Goal: Information Seeking & Learning: Learn about a topic

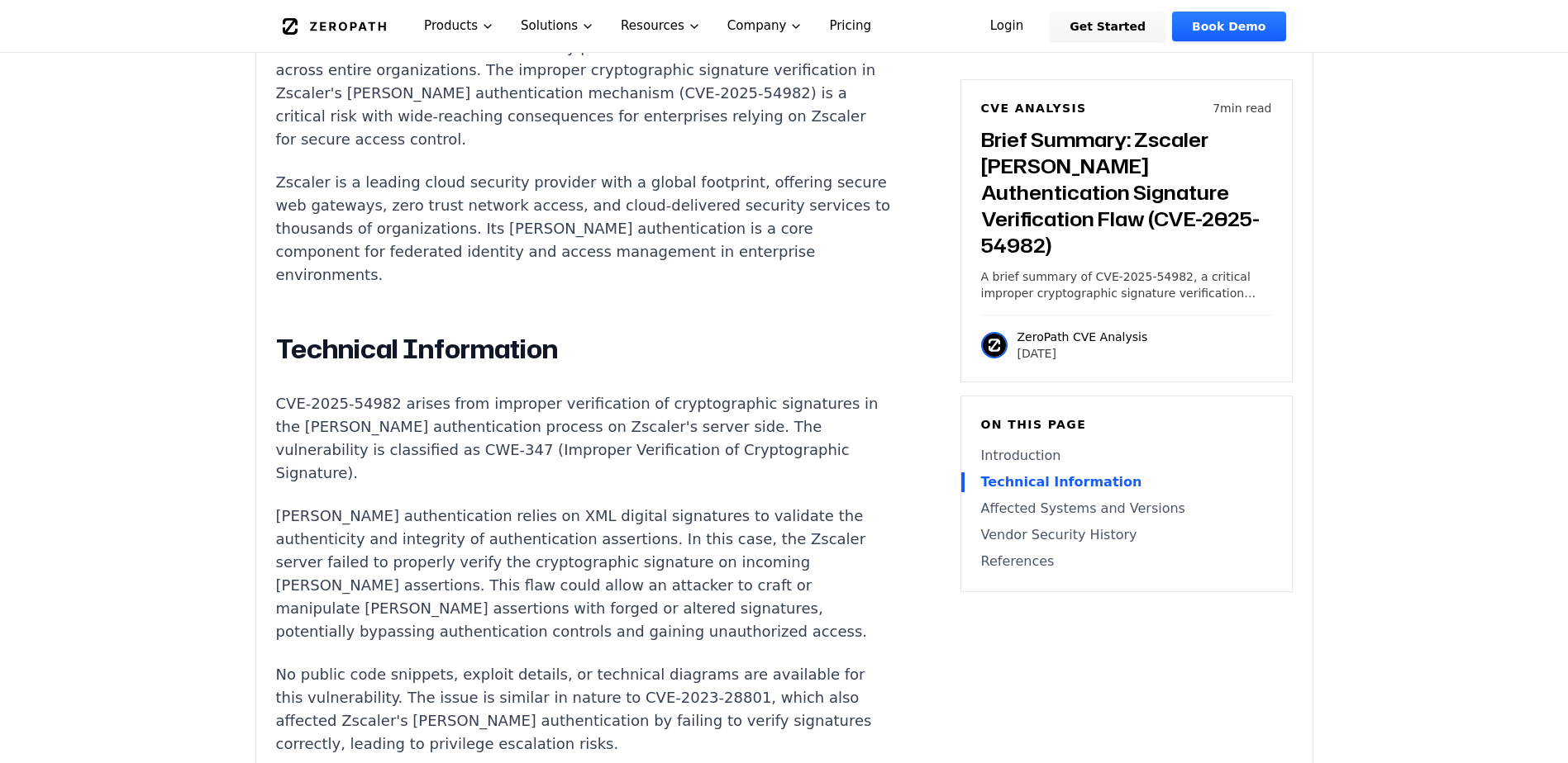
scroll to position [1322, 0]
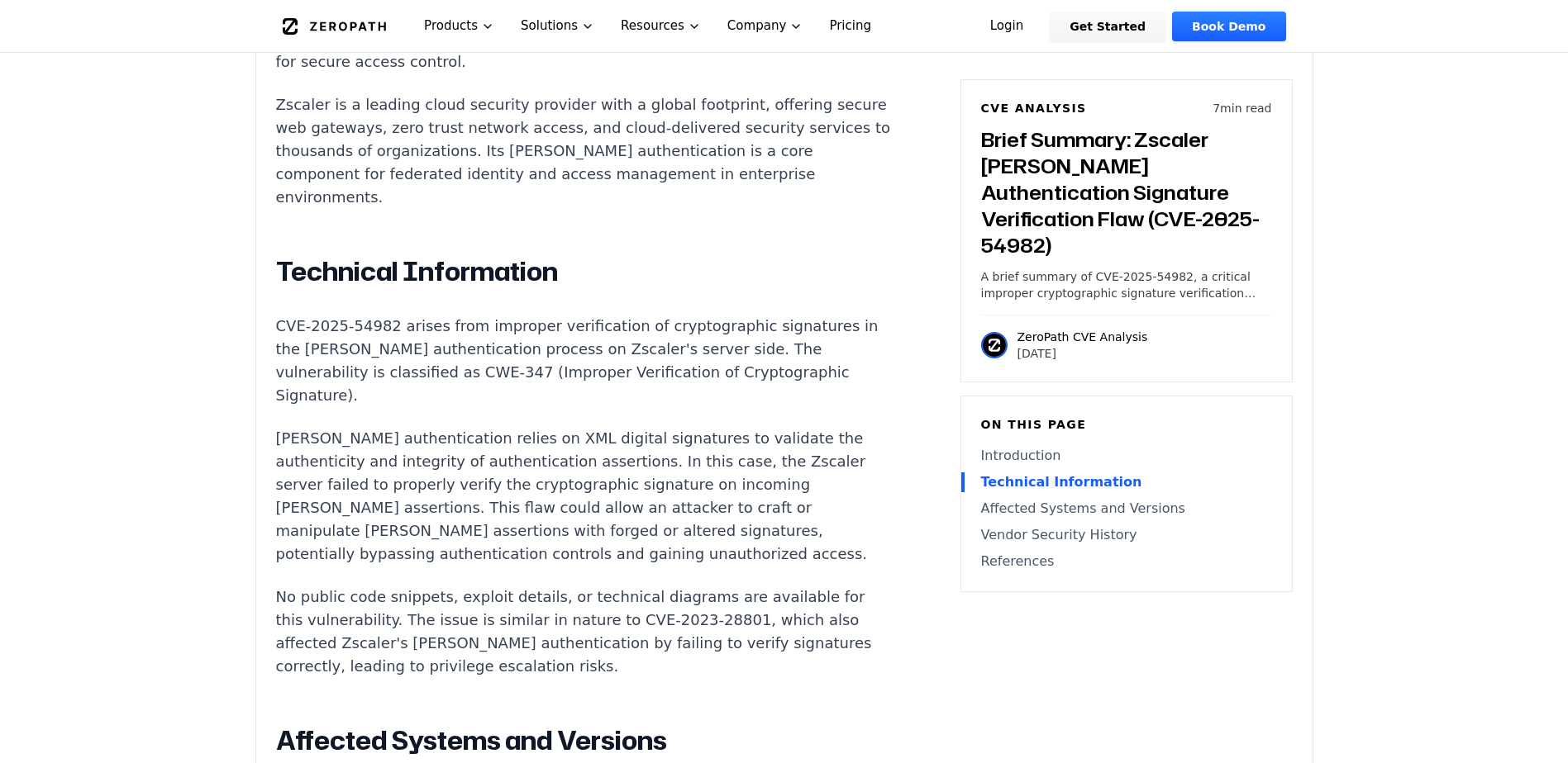
click at [609, 427] on p "[PERSON_NAME] authentication relies on XML digital signatures to validate the a…" at bounding box center [584, 497] width 615 height 139
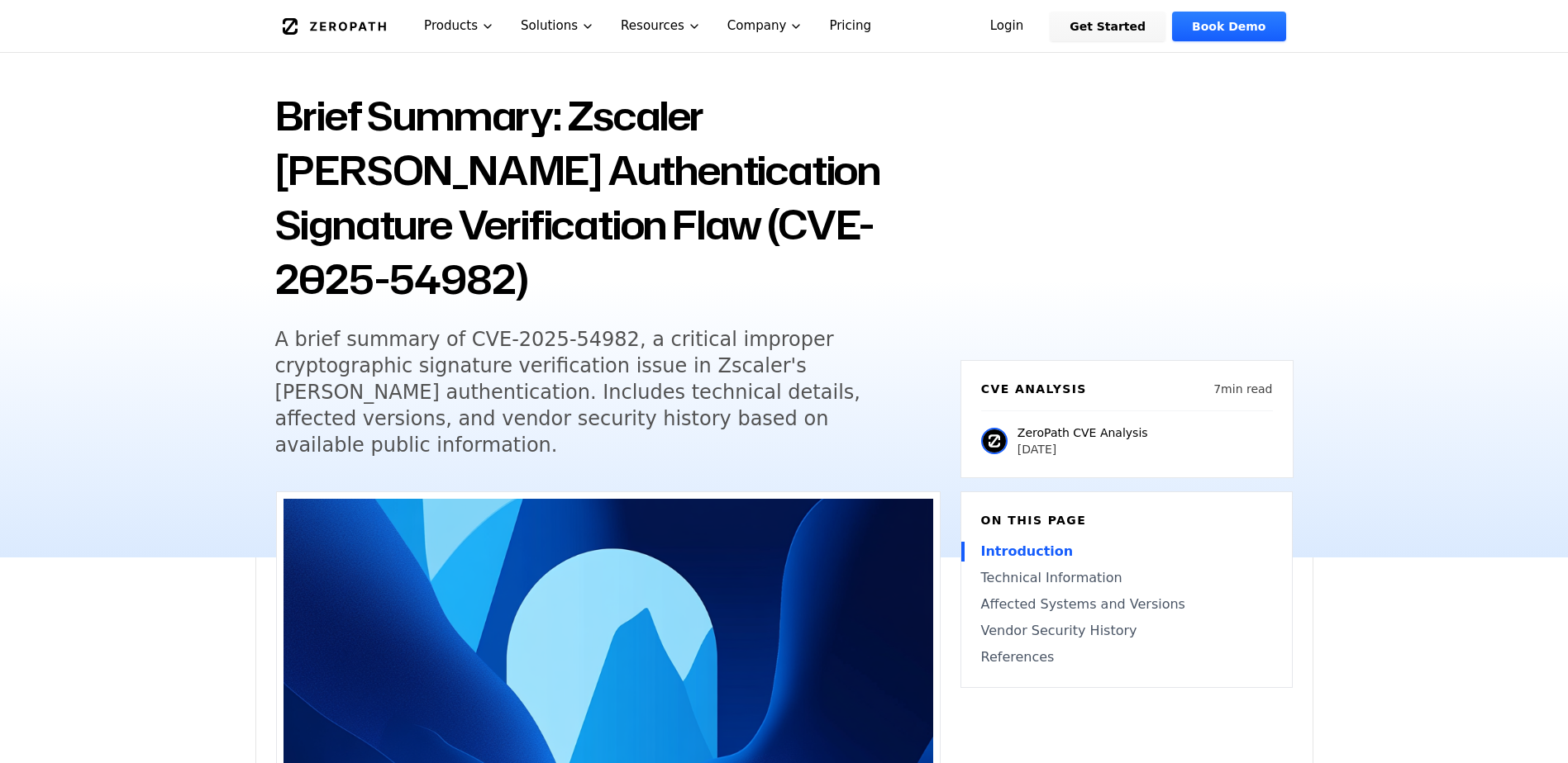
scroll to position [83, 0]
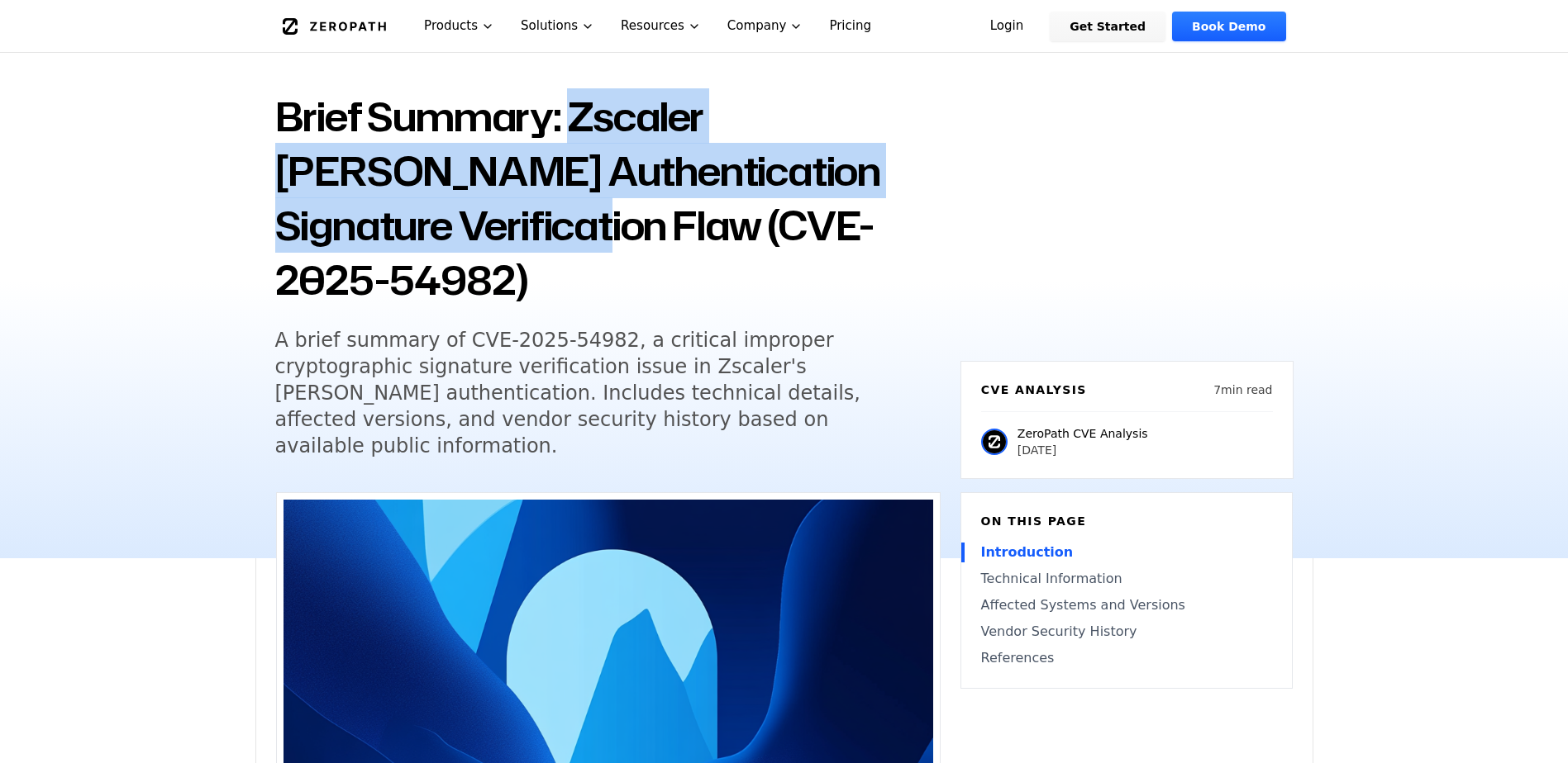
drag, startPoint x: 576, startPoint y: 105, endPoint x: 586, endPoint y: 214, distance: 109.5
click at [586, 214] on h1 "Brief Summary: Zscaler [PERSON_NAME] Authentication Signature Verification Flaw…" at bounding box center [608, 198] width 665 height 218
copy h1 "Zscaler [PERSON_NAME] Authentication Signature Verification Flaw"
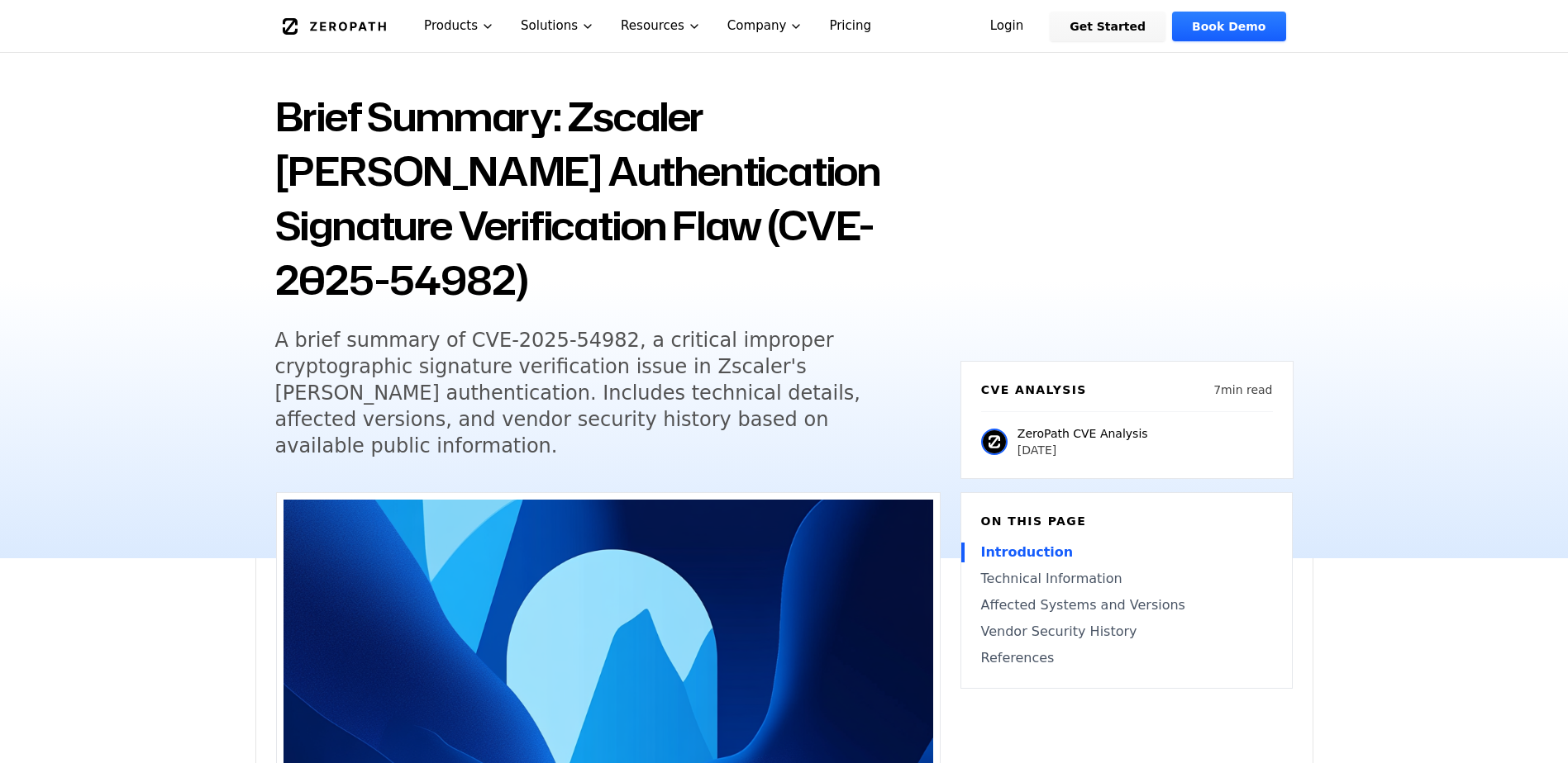
click at [608, 247] on h1 "Brief Summary: Zscaler [PERSON_NAME] Authentication Signature Verification Flaw…" at bounding box center [608, 198] width 665 height 218
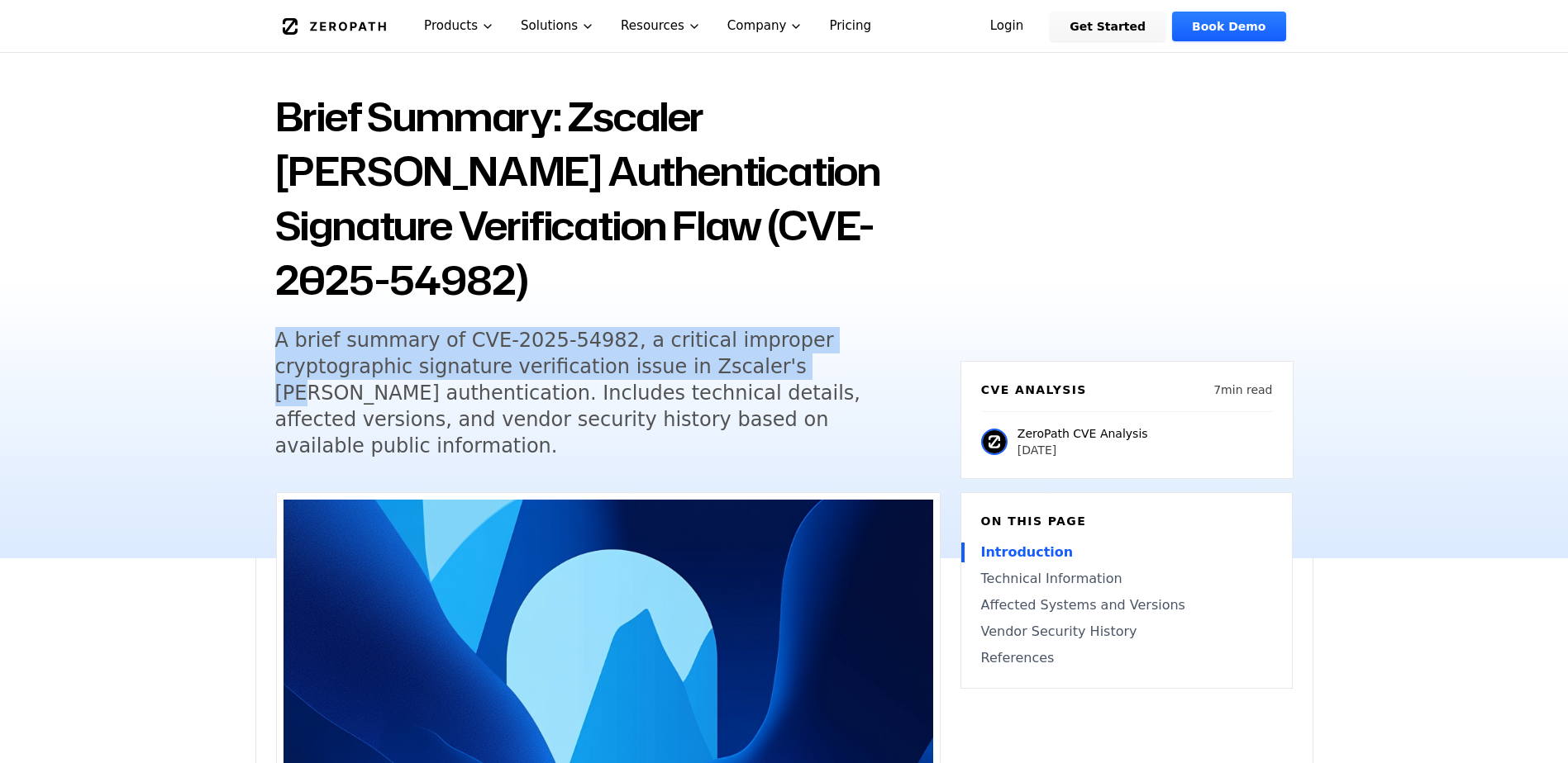
drag, startPoint x: 276, startPoint y: 291, endPoint x: 655, endPoint y: 311, distance: 379.5
click at [655, 327] on h5 "A brief summary of CVE-2025-54982, a critical improper cryptographic signature …" at bounding box center [592, 393] width 634 height 132
click at [465, 327] on h5 "A brief summary of CVE-2025-54982, a critical improper cryptographic signature …" at bounding box center [592, 393] width 634 height 132
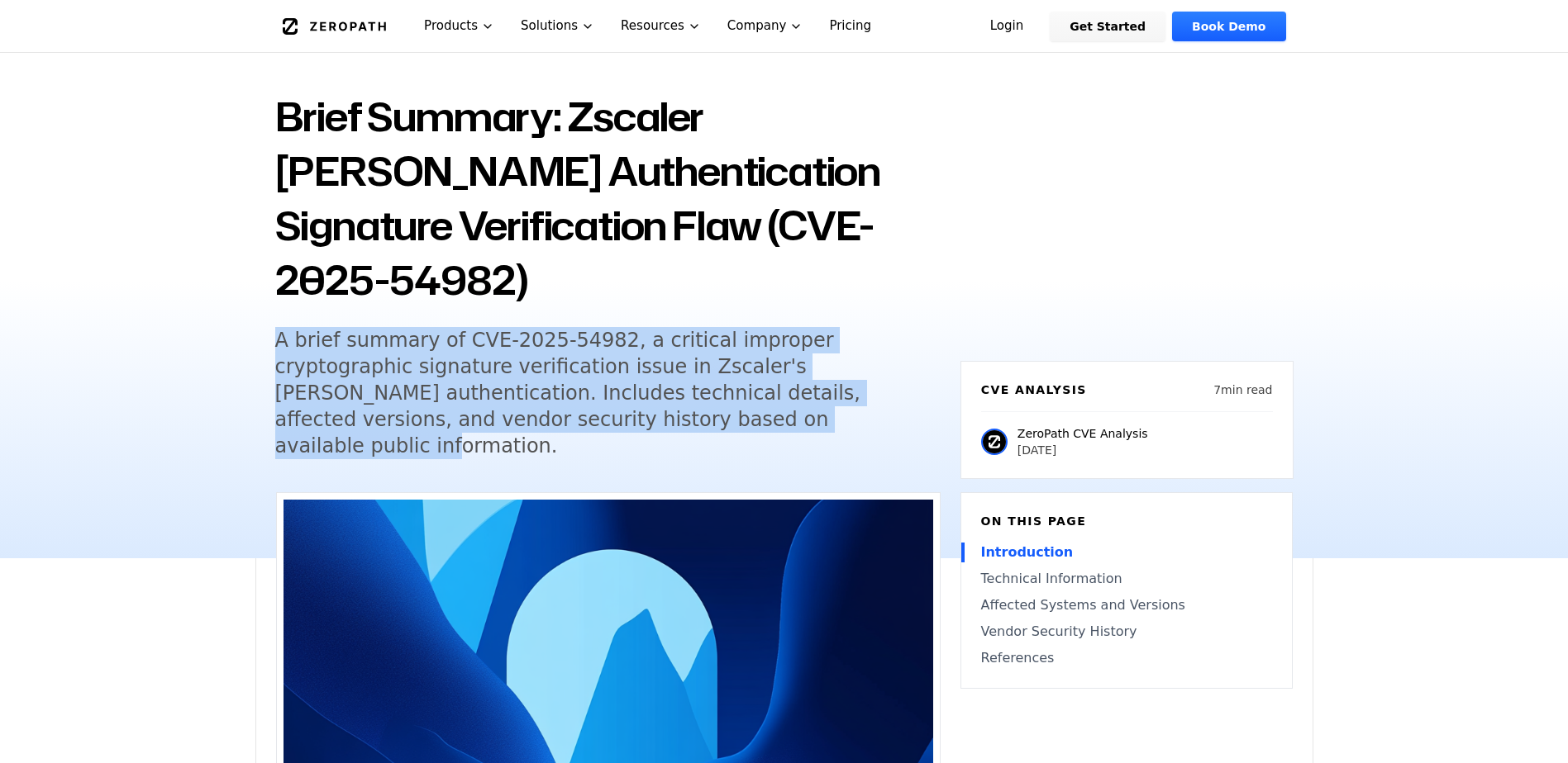
drag, startPoint x: 274, startPoint y: 284, endPoint x: 547, endPoint y: 368, distance: 285.6
click at [547, 368] on div "Back to Blog Brief Summary: Zscaler [PERSON_NAME] Authentication Signature Veri…" at bounding box center [784, 281] width 1058 height 556
drag, startPoint x: 547, startPoint y: 368, endPoint x: 709, endPoint y: 381, distance: 162.5
click at [709, 381] on div "Back to Blog Brief Summary: Zscaler [PERSON_NAME] Authentication Signature Veri…" at bounding box center [608, 251] width 665 height 456
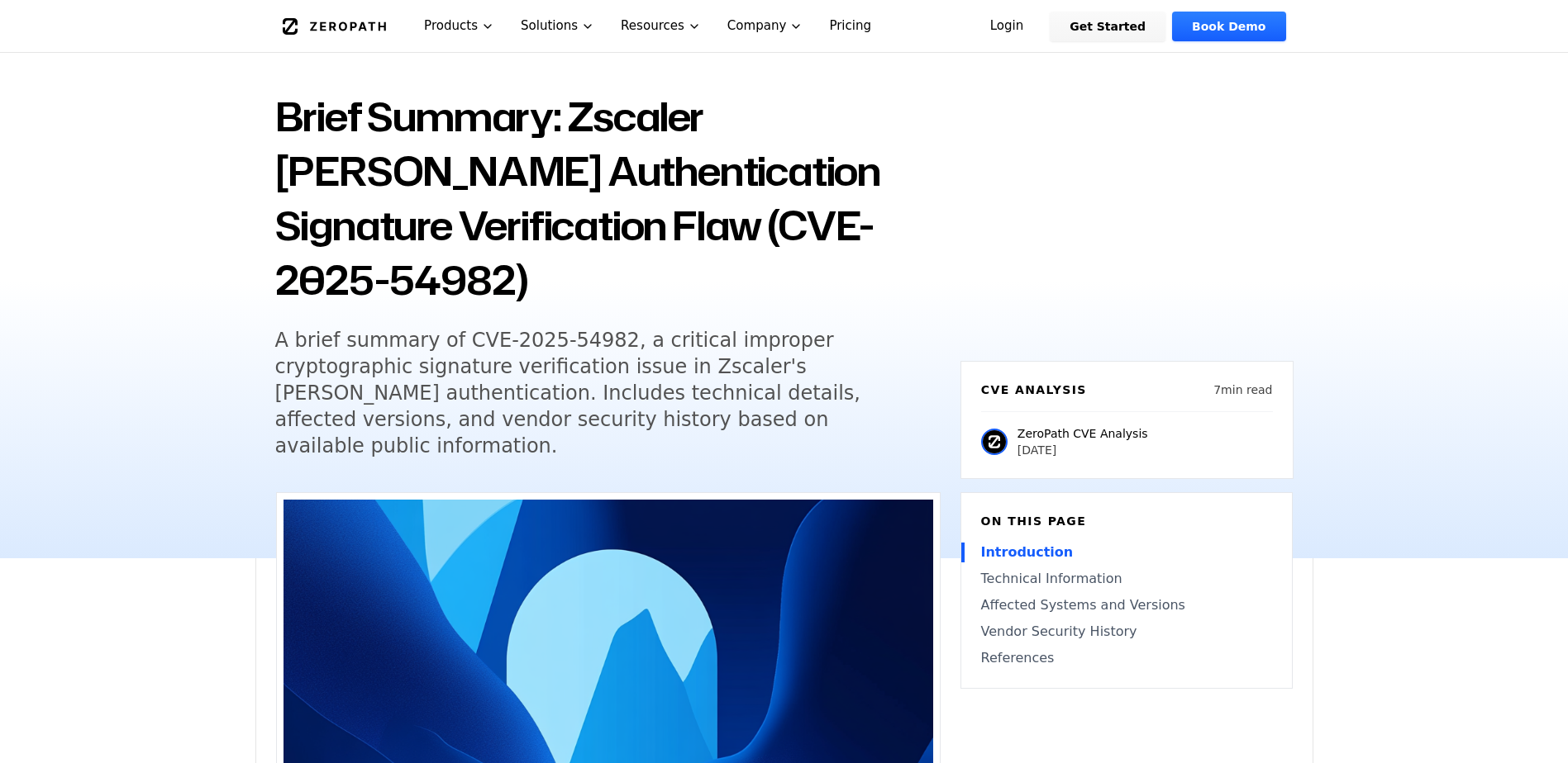
click at [559, 363] on h5 "A brief summary of CVE-2025-54982, a critical improper cryptographic signature …" at bounding box center [592, 393] width 634 height 132
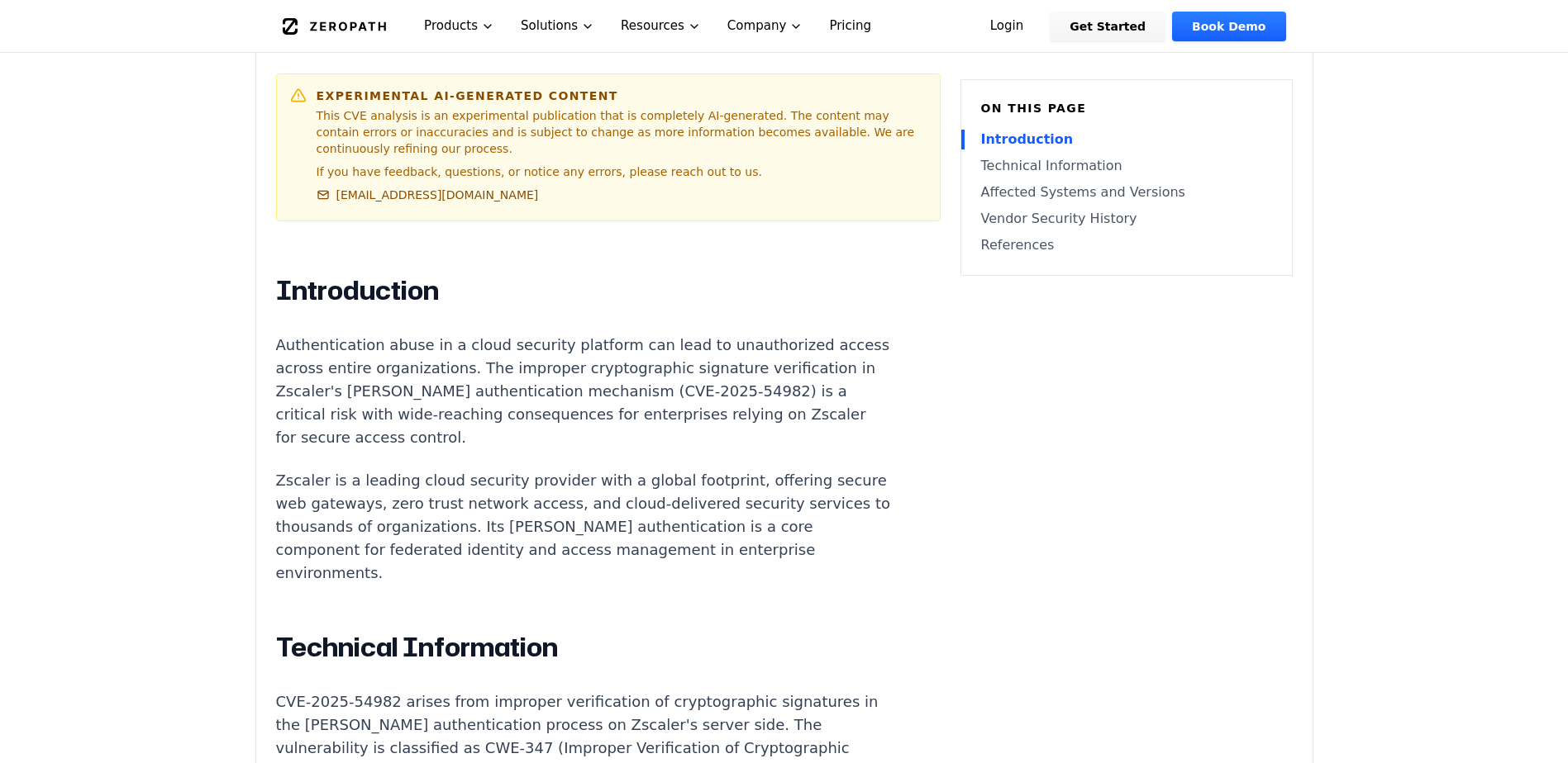
scroll to position [991, 0]
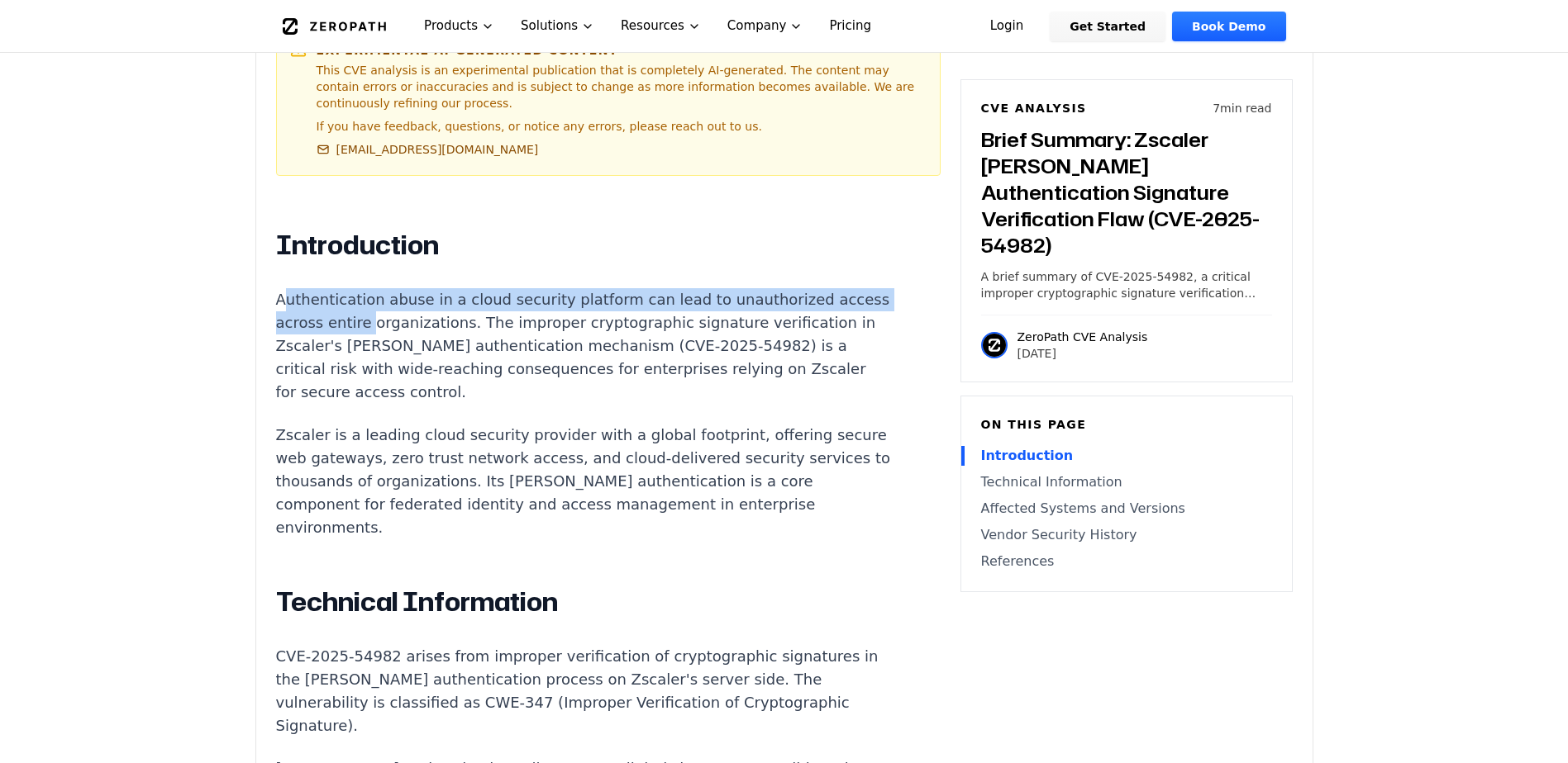
drag, startPoint x: 281, startPoint y: 203, endPoint x: 411, endPoint y: 218, distance: 130.9
click at [411, 289] on p "Authentication abuse in a cloud security platform can lead to unauthorized acce…" at bounding box center [584, 346] width 615 height 116
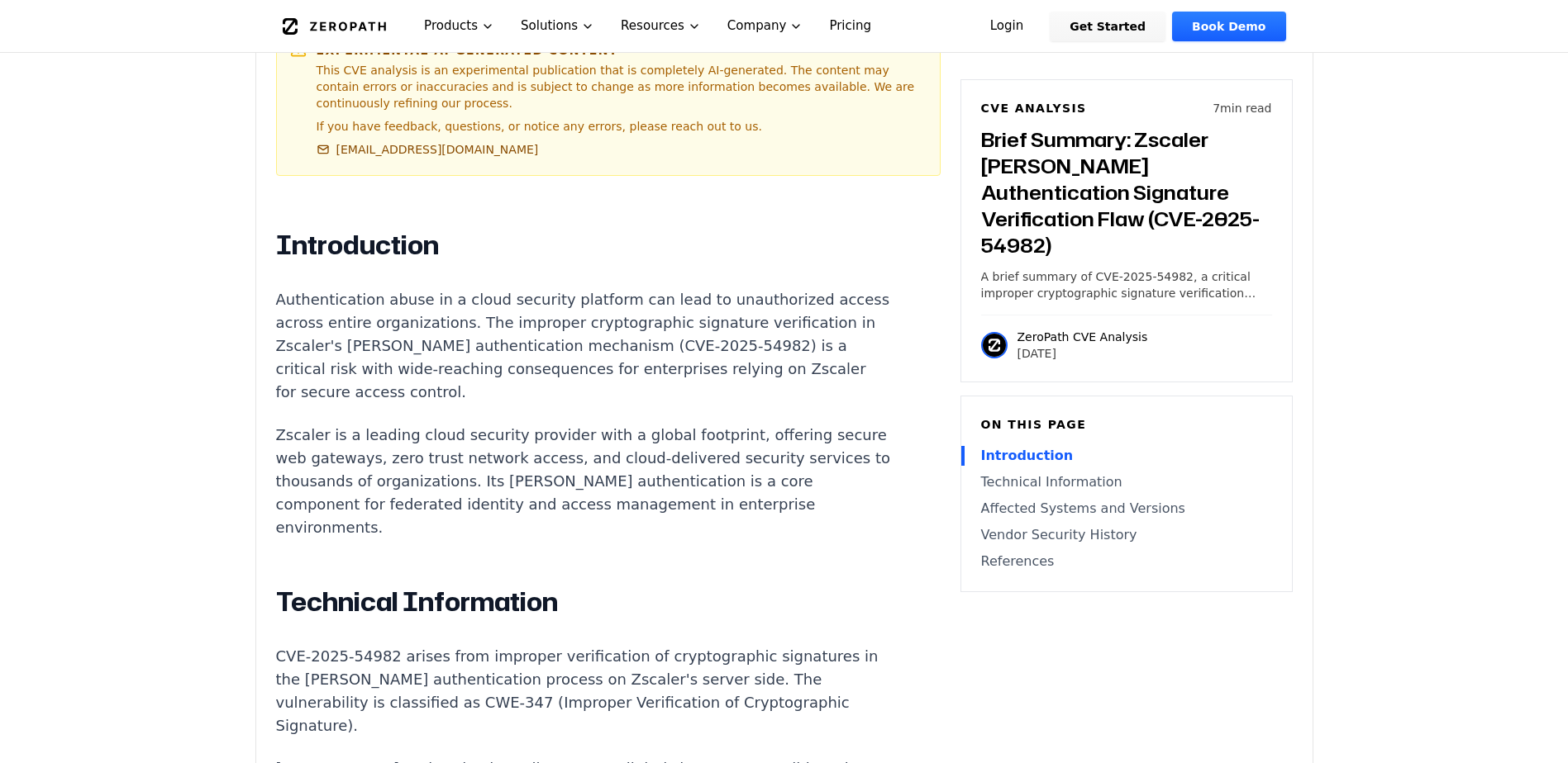
click at [273, 203] on div "Experimental AI-Generated Content This CVE analysis is an experimental publicat…" at bounding box center [784, 697] width 1056 height 2228
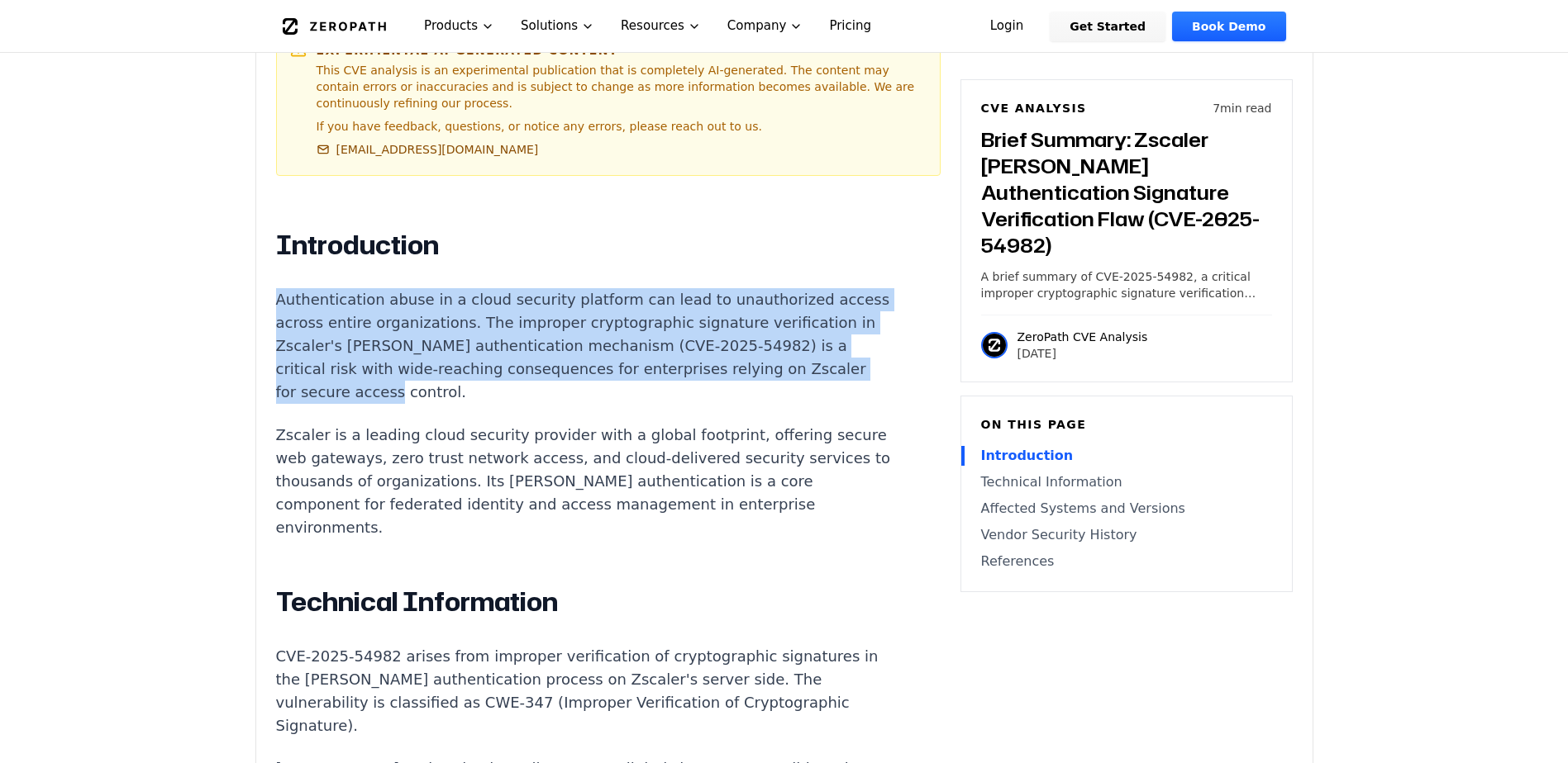
drag, startPoint x: 278, startPoint y: 198, endPoint x: 439, endPoint y: 289, distance: 184.9
click at [439, 289] on p "Authentication abuse in a cloud security platform can lead to unauthorized acce…" at bounding box center [584, 346] width 615 height 116
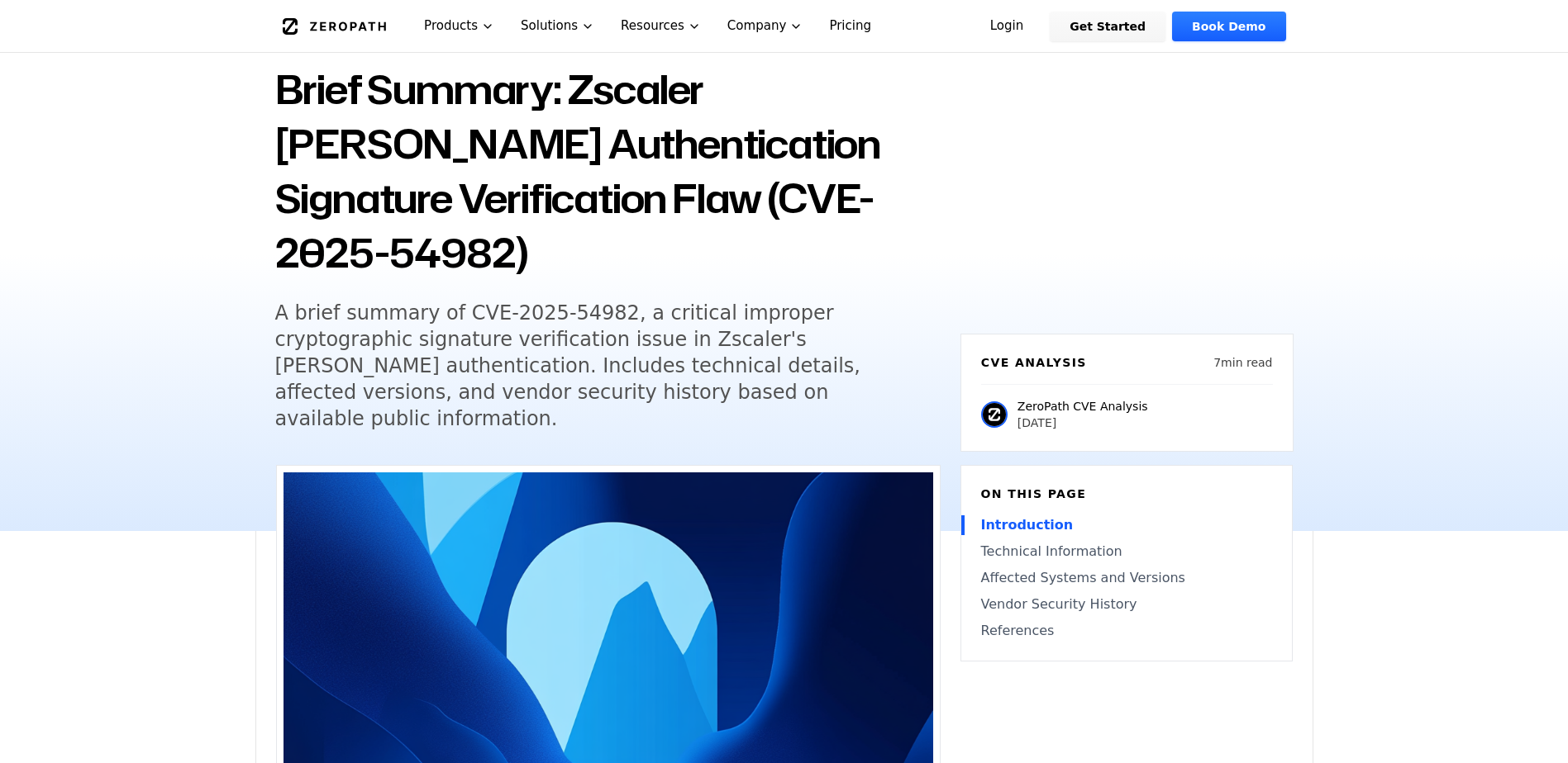
scroll to position [0, 0]
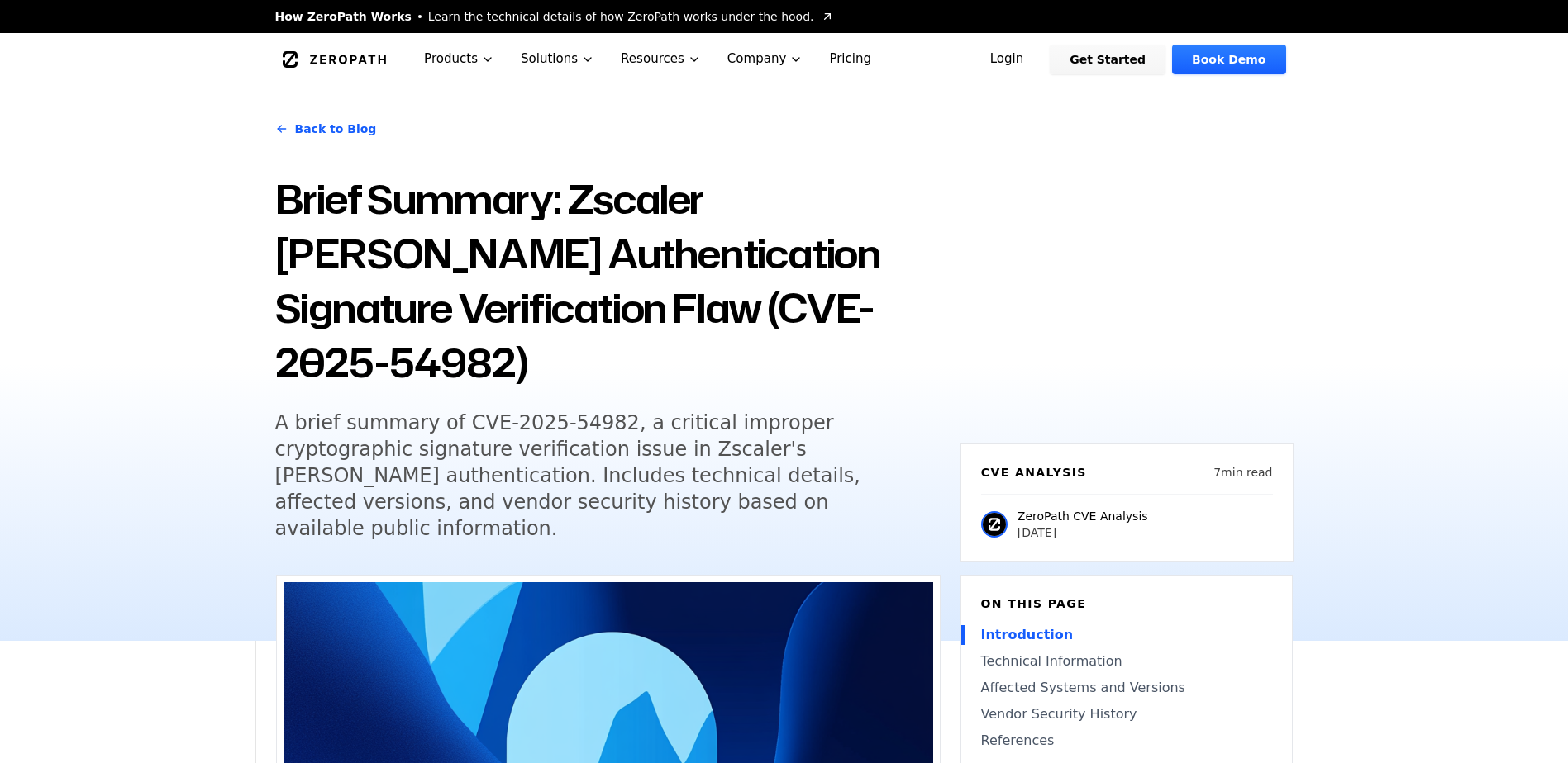
click at [566, 281] on h1 "Brief Summary: Zscaler [PERSON_NAME] Authentication Signature Verification Flaw…" at bounding box center [608, 281] width 665 height 218
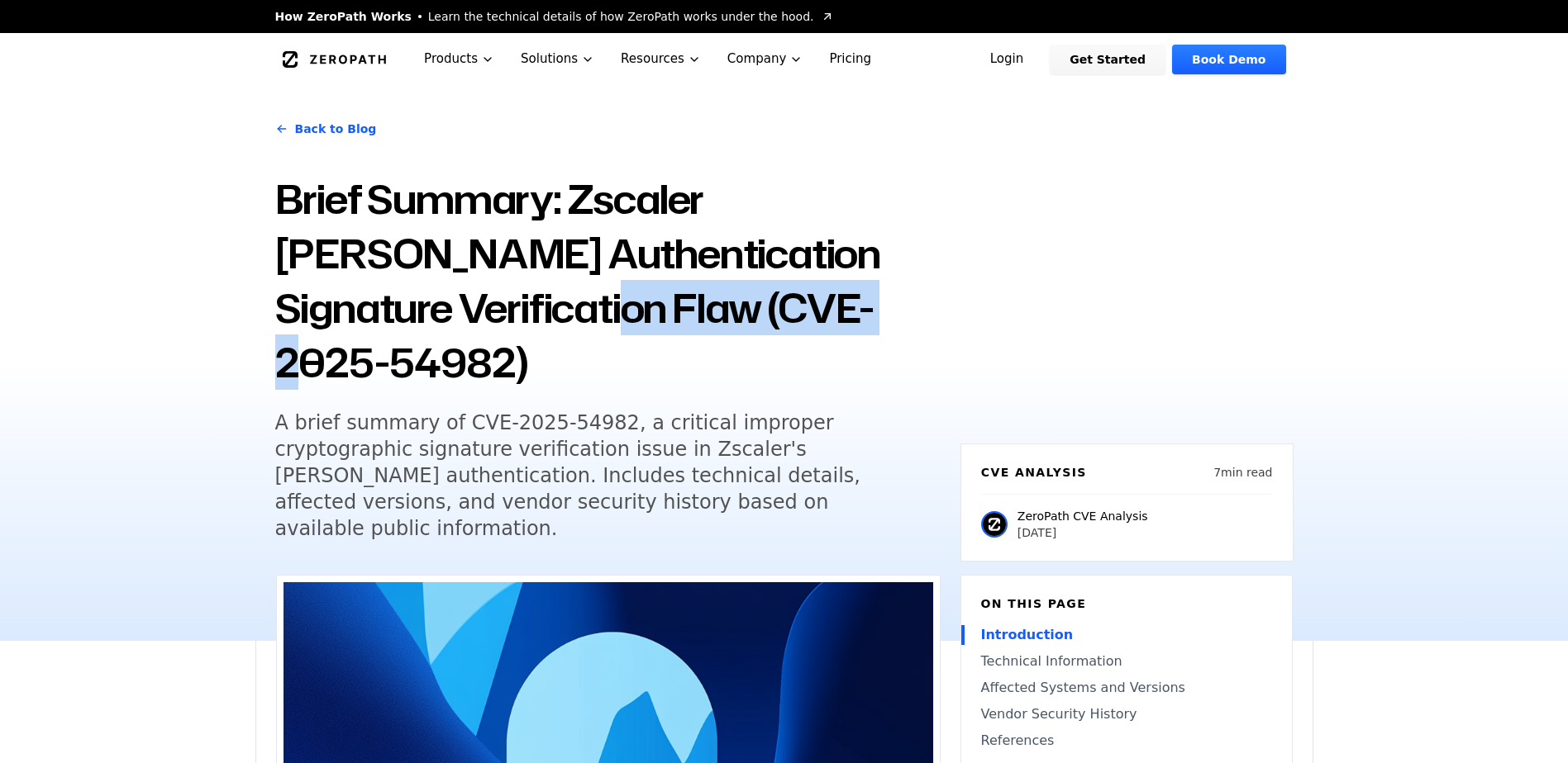
drag, startPoint x: 922, startPoint y: 302, endPoint x: 600, endPoint y: 311, distance: 322.1
click at [600, 311] on h1 "Brief Summary: Zscaler [PERSON_NAME] Authentication Signature Verification Flaw…" at bounding box center [608, 281] width 665 height 218
drag, startPoint x: 600, startPoint y: 311, endPoint x: 629, endPoint y: 307, distance: 29.3
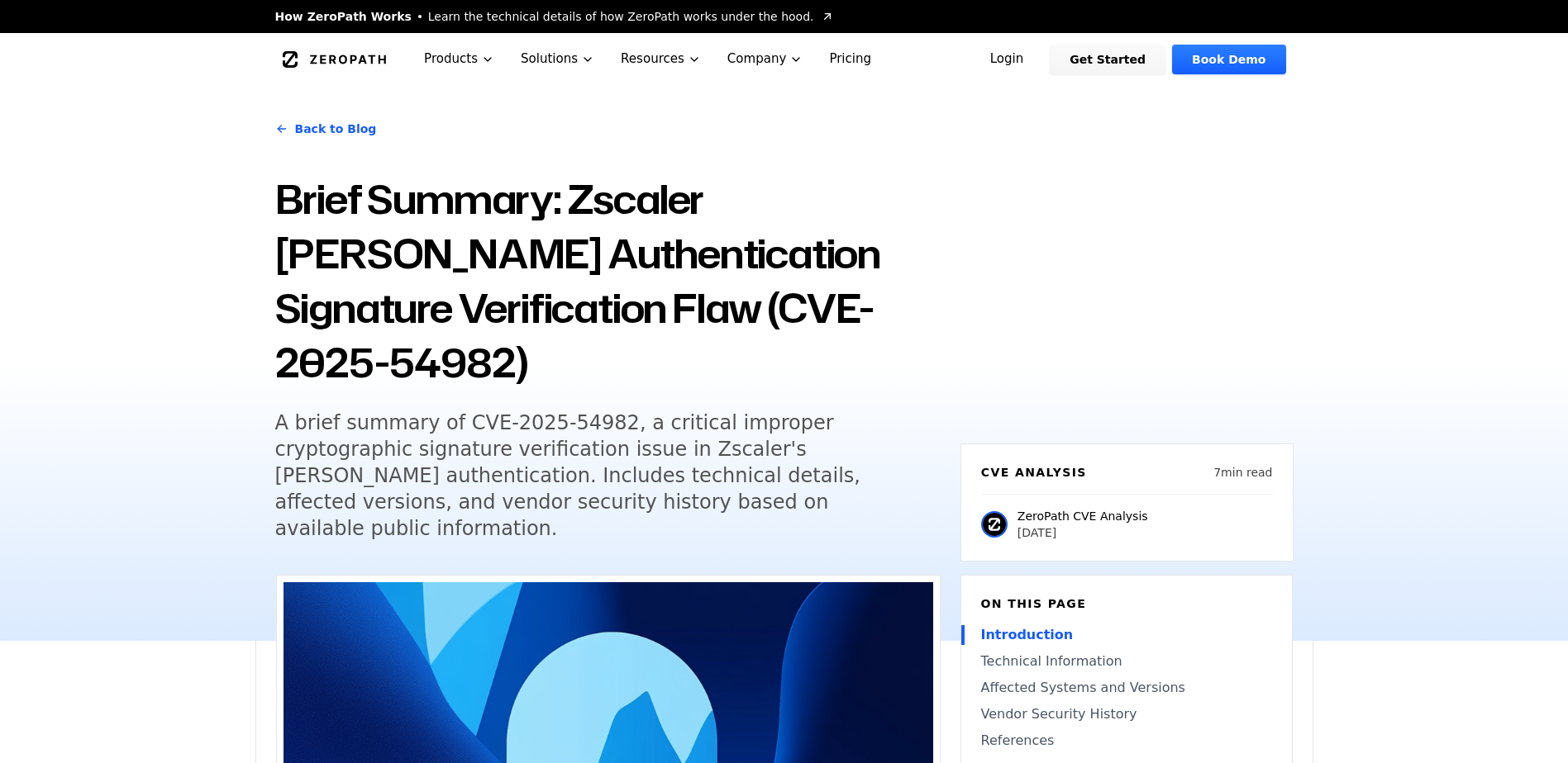
click at [700, 354] on div "Back to Blog Brief Summary: Zscaler [PERSON_NAME] Authentication Signature Veri…" at bounding box center [608, 334] width 665 height 456
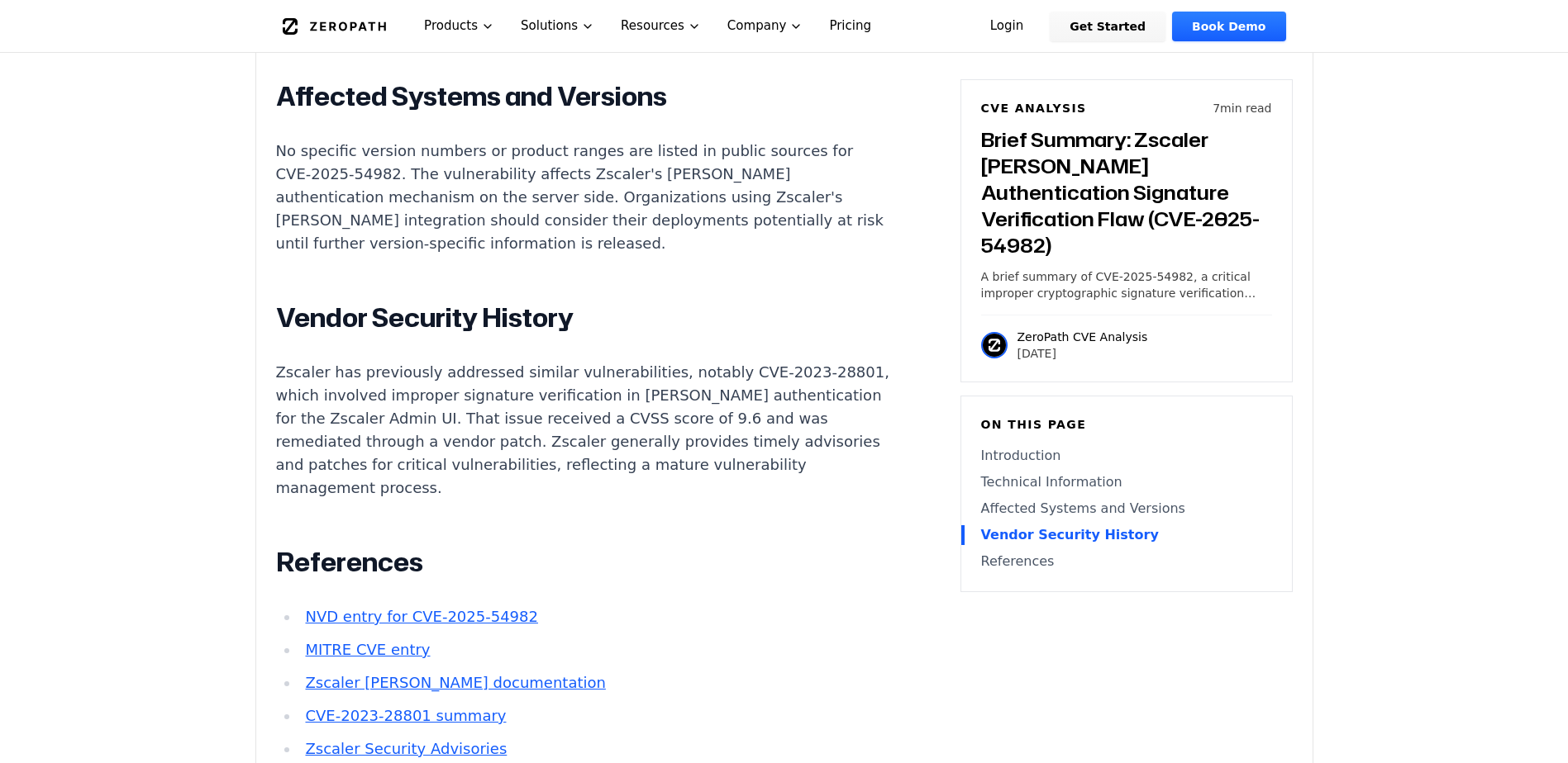
scroll to position [1982, 0]
